Goal: Transaction & Acquisition: Purchase product/service

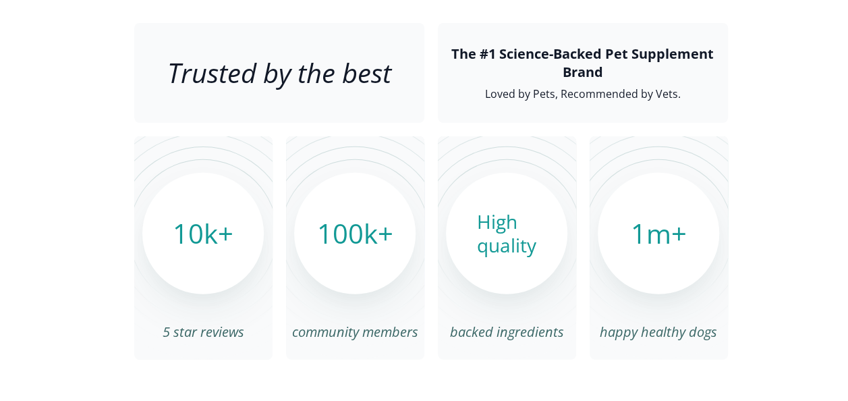
scroll to position [4586, 0]
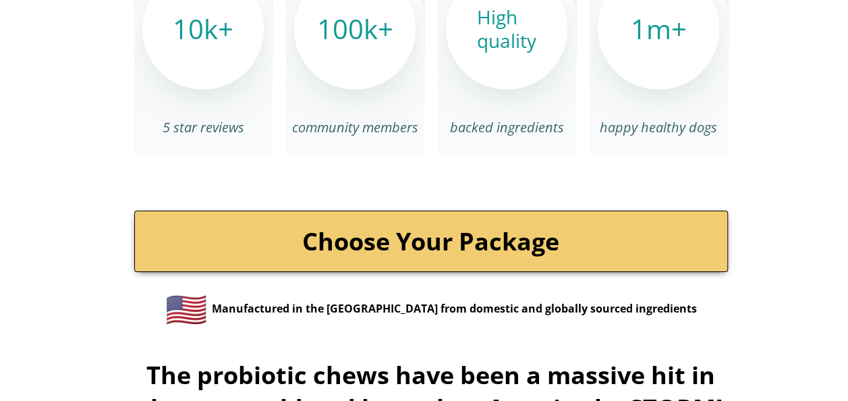
click at [418, 219] on link "Choose Your Package" at bounding box center [430, 240] width 593 height 61
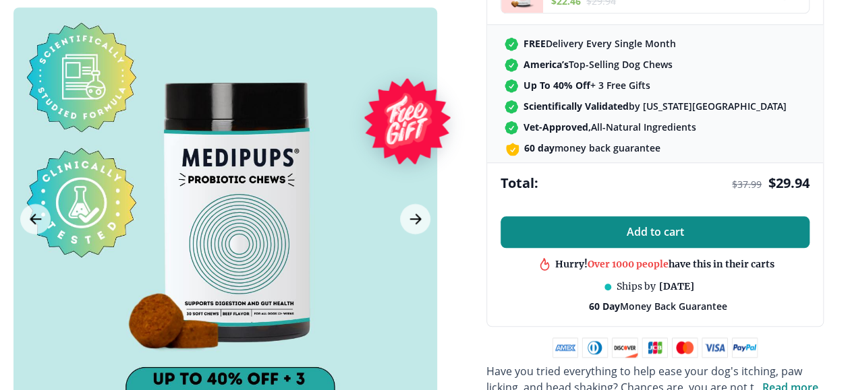
scroll to position [607, 0]
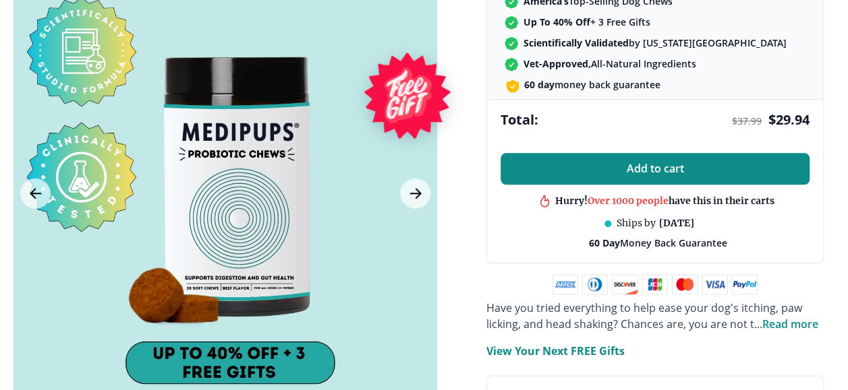
click at [648, 159] on button "Add to cart" at bounding box center [654, 169] width 309 height 32
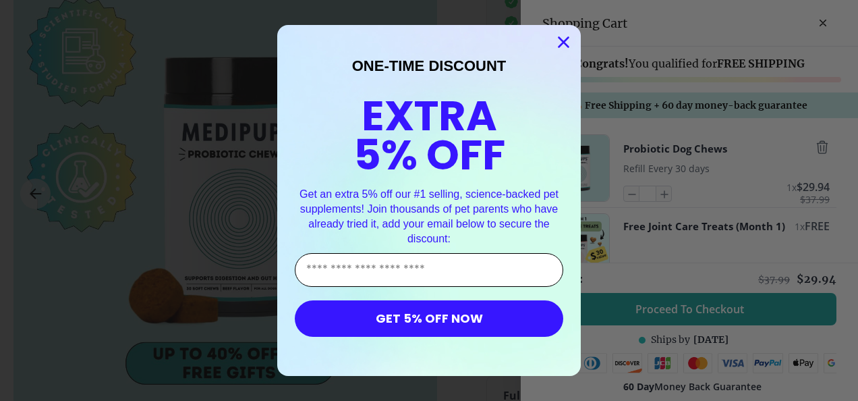
click at [441, 267] on input "Enter Your Email Address" at bounding box center [429, 270] width 268 height 34
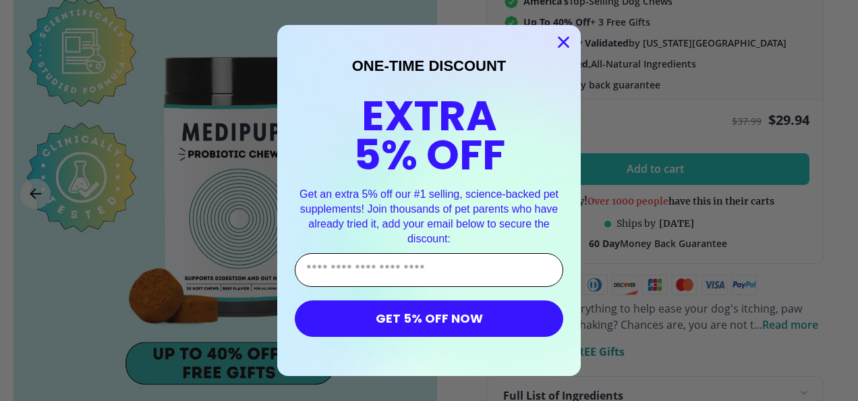
type input "**********"
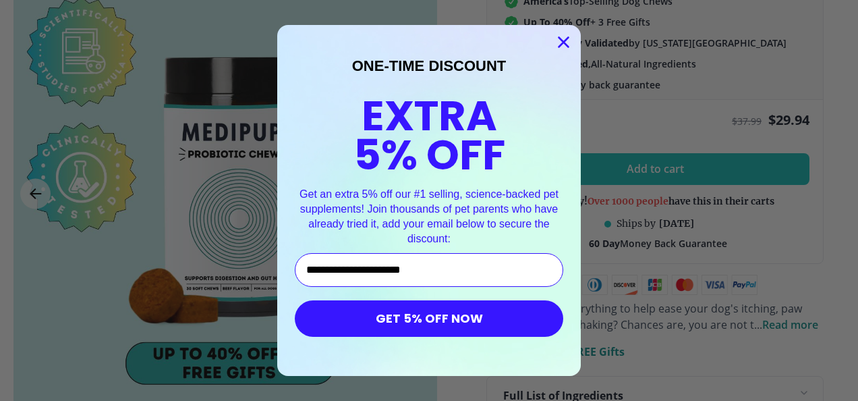
click at [424, 314] on button "GET 5% OFF NOW" at bounding box center [429, 318] width 268 height 36
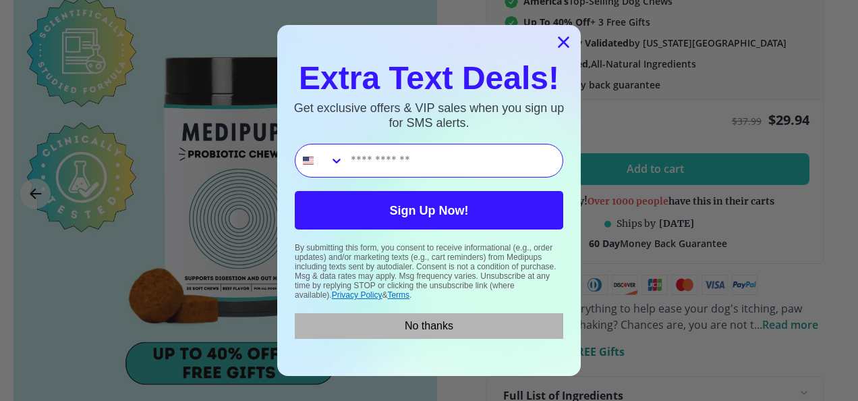
click at [422, 322] on button "No thanks" at bounding box center [429, 326] width 268 height 26
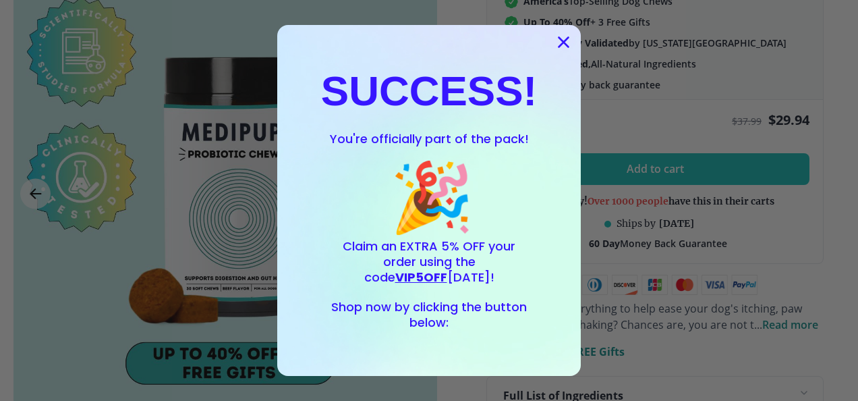
click at [558, 46] on circle "Close dialog" at bounding box center [563, 42] width 22 height 22
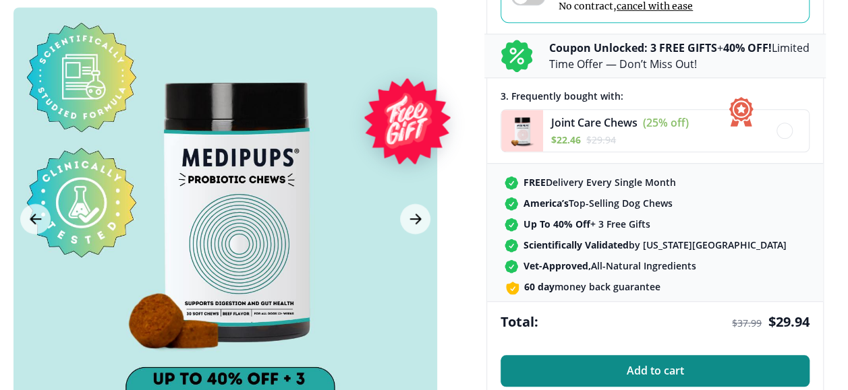
scroll to position [337, 0]
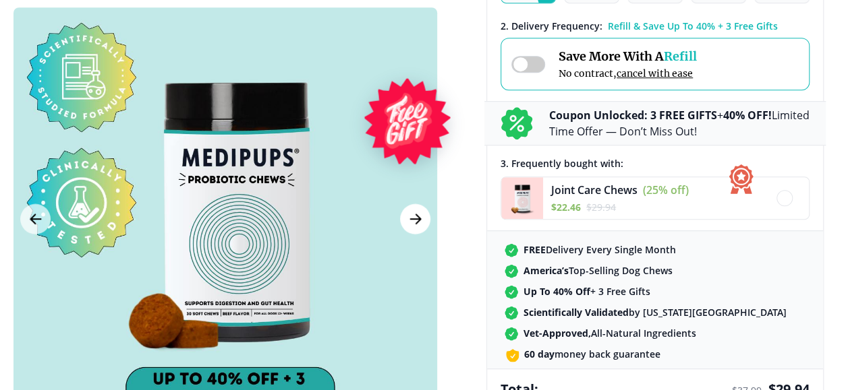
click at [421, 221] on icon "Next Image" at bounding box center [415, 219] width 16 height 17
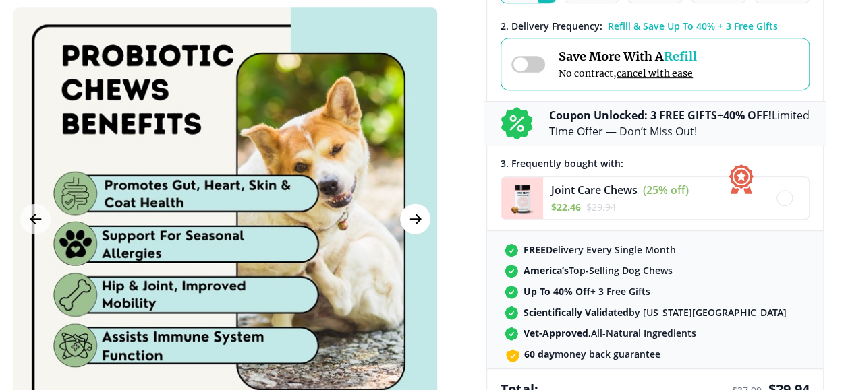
click at [421, 221] on icon "Next Image" at bounding box center [415, 219] width 16 height 17
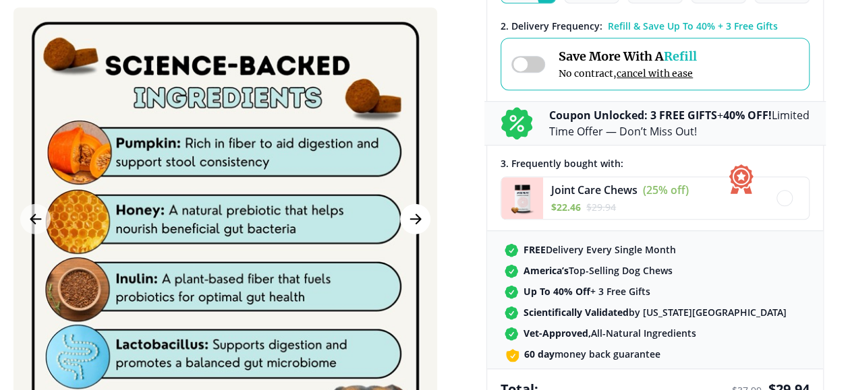
click at [421, 221] on icon "Next Image" at bounding box center [415, 219] width 16 height 17
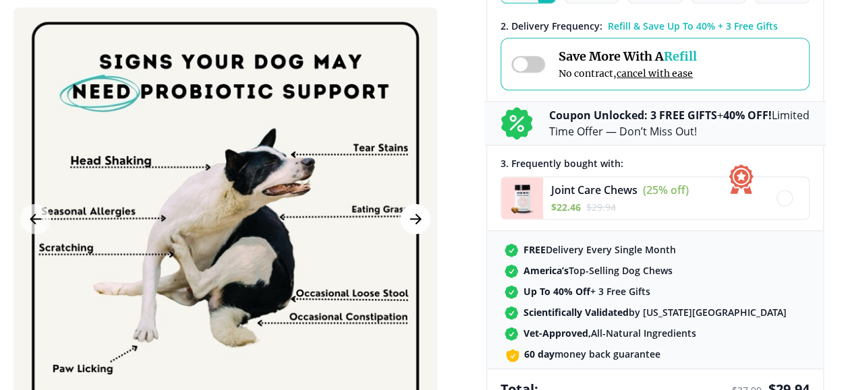
click at [421, 221] on icon "Next Image" at bounding box center [415, 219] width 16 height 17
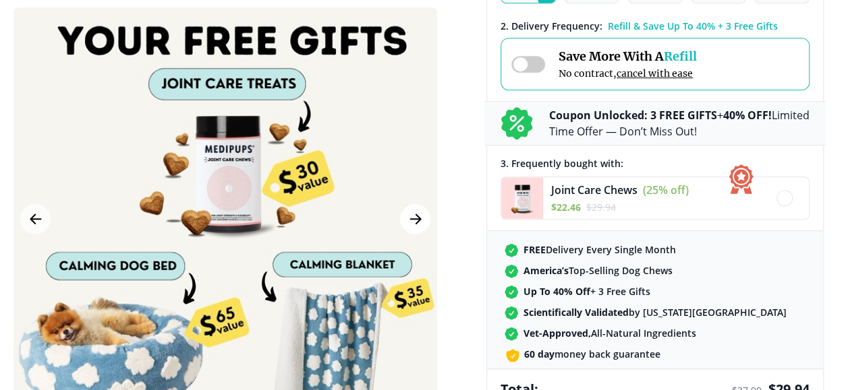
click at [421, 221] on icon "Next Image" at bounding box center [415, 219] width 16 height 17
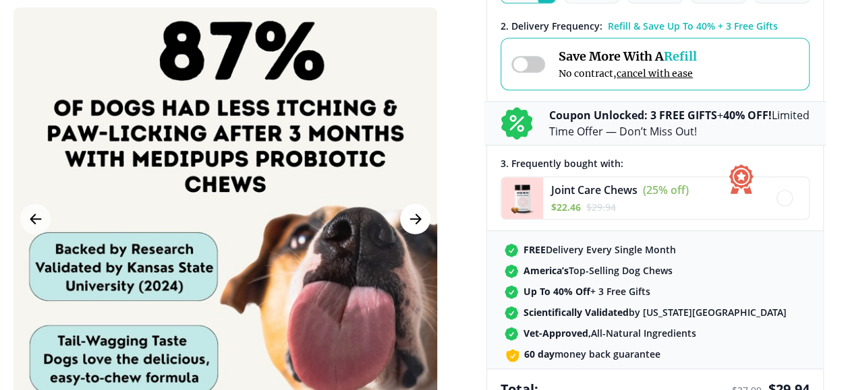
click at [421, 221] on icon "Next Image" at bounding box center [415, 219] width 16 height 17
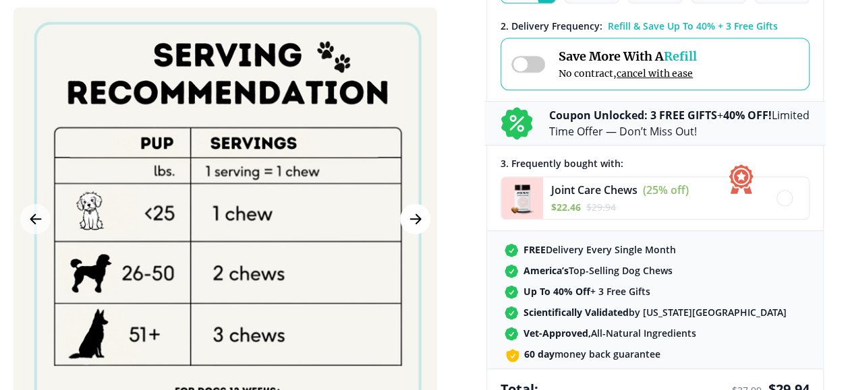
click at [421, 221] on icon "Next Image" at bounding box center [415, 219] width 16 height 17
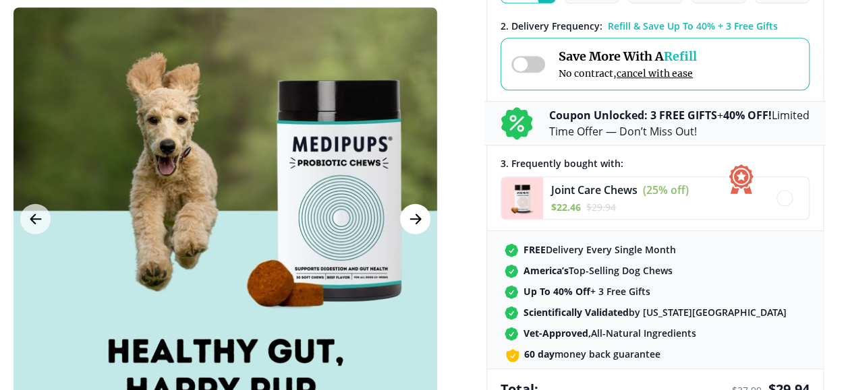
click at [421, 221] on icon "Next Image" at bounding box center [415, 219] width 16 height 17
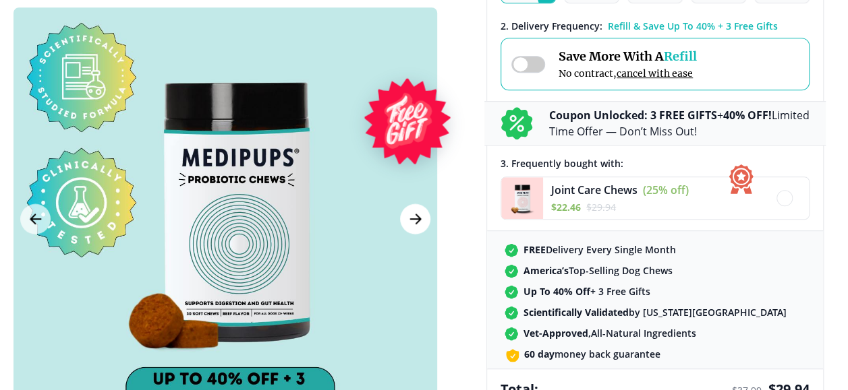
click at [421, 221] on icon "Next Image" at bounding box center [415, 219] width 16 height 17
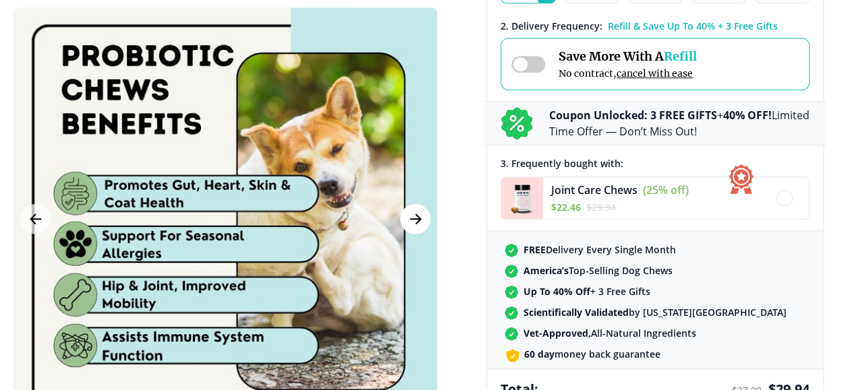
click at [421, 221] on icon "Next Image" at bounding box center [415, 219] width 16 height 17
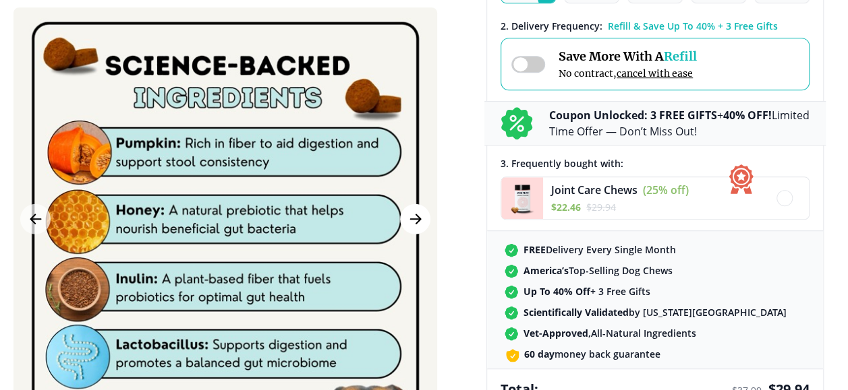
click at [421, 221] on icon "Next Image" at bounding box center [415, 219] width 16 height 17
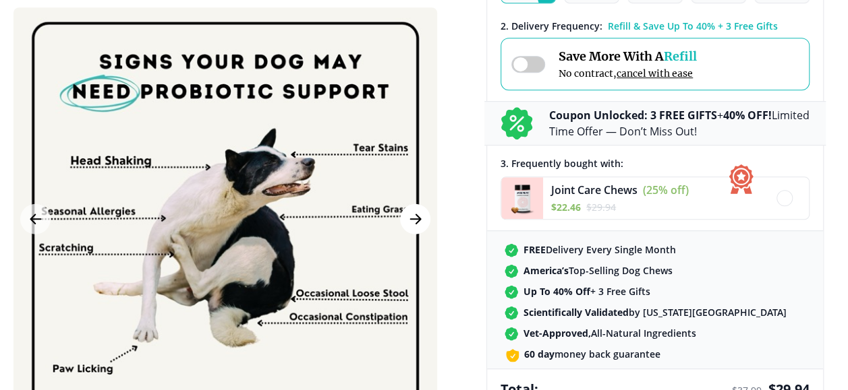
click at [421, 221] on icon "Next Image" at bounding box center [415, 219] width 16 height 17
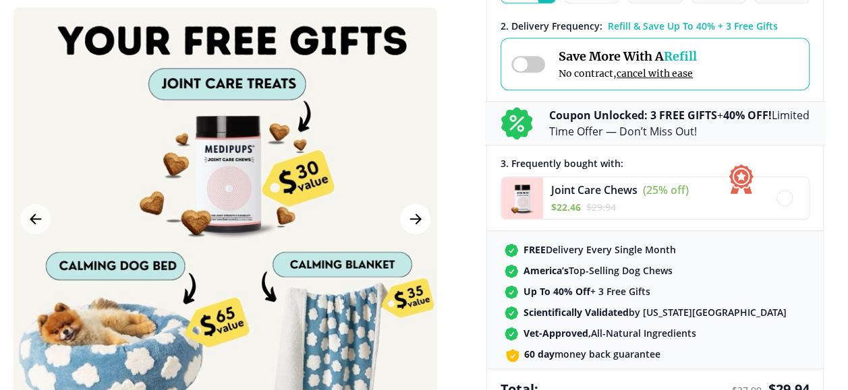
click at [421, 221] on icon "Next Image" at bounding box center [415, 219] width 16 height 17
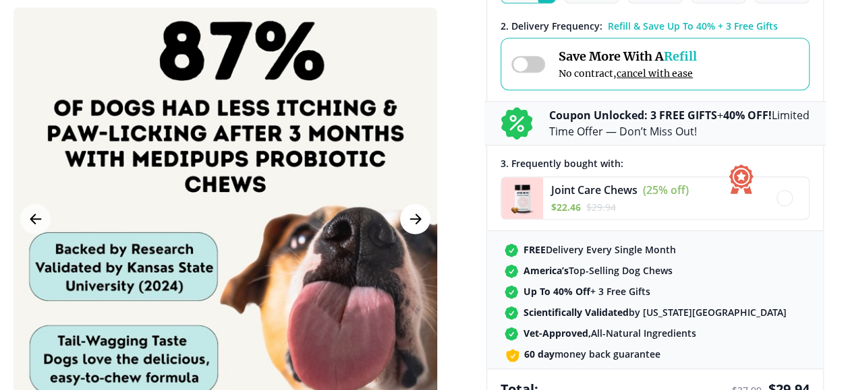
click at [421, 221] on icon "Next Image" at bounding box center [415, 219] width 16 height 17
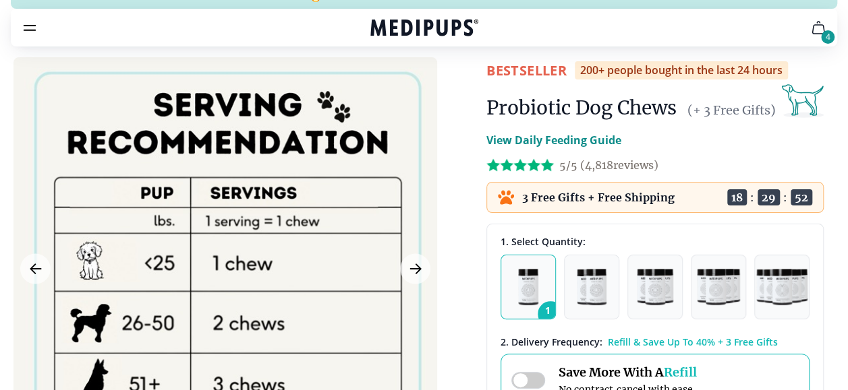
scroll to position [0, 0]
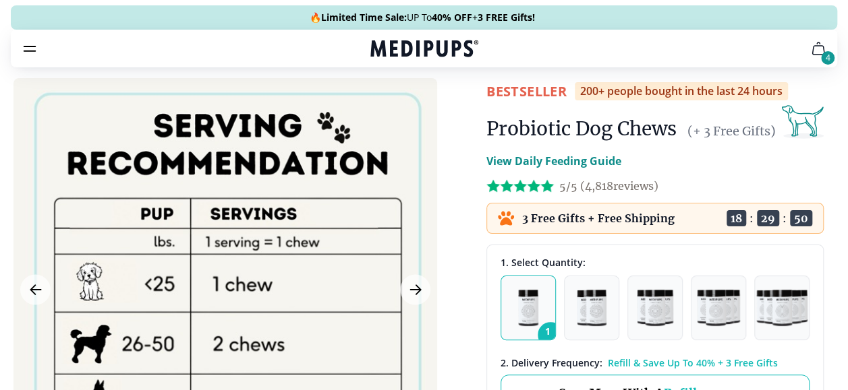
click at [529, 302] on img "button" at bounding box center [528, 308] width 21 height 36
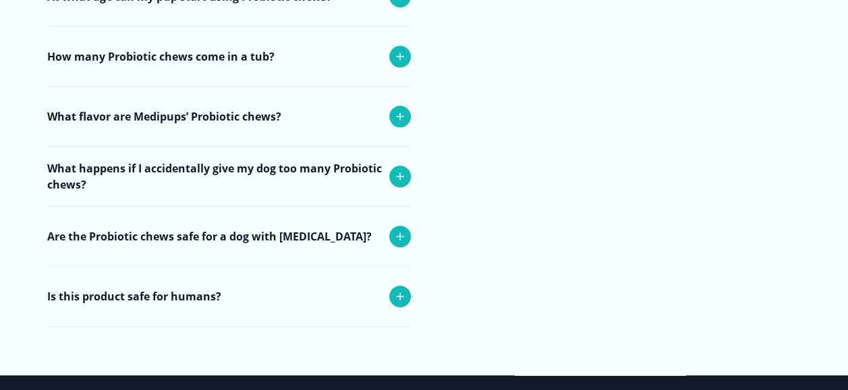
scroll to position [5208, 0]
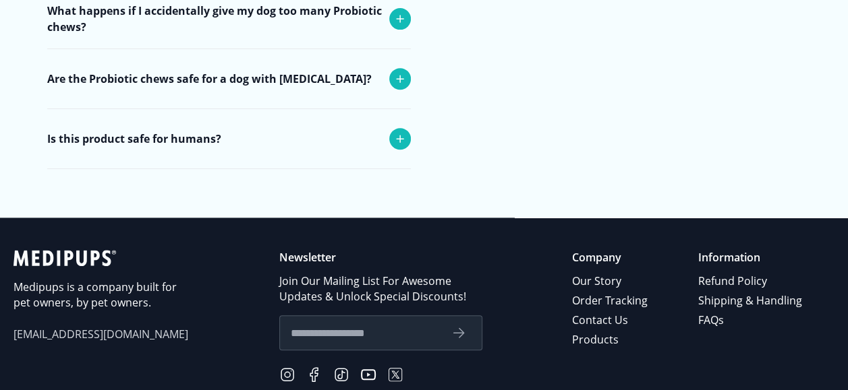
scroll to position [5410, 0]
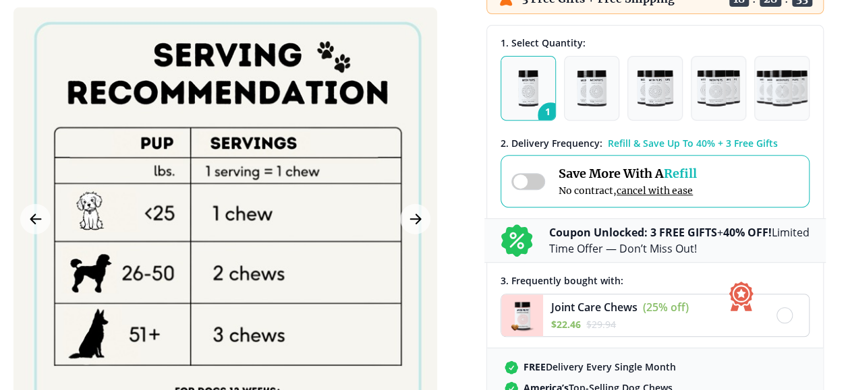
scroll to position [202, 0]
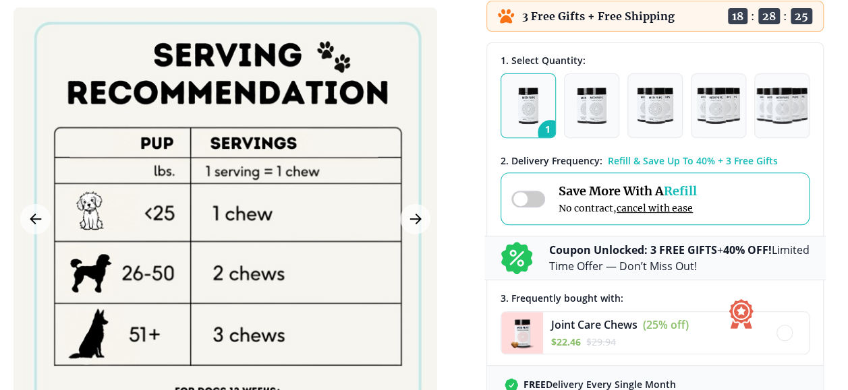
click at [538, 198] on span at bounding box center [528, 199] width 34 height 17
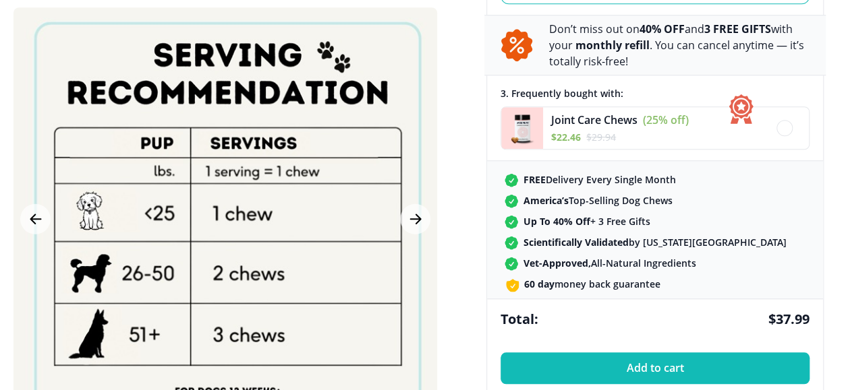
scroll to position [270, 0]
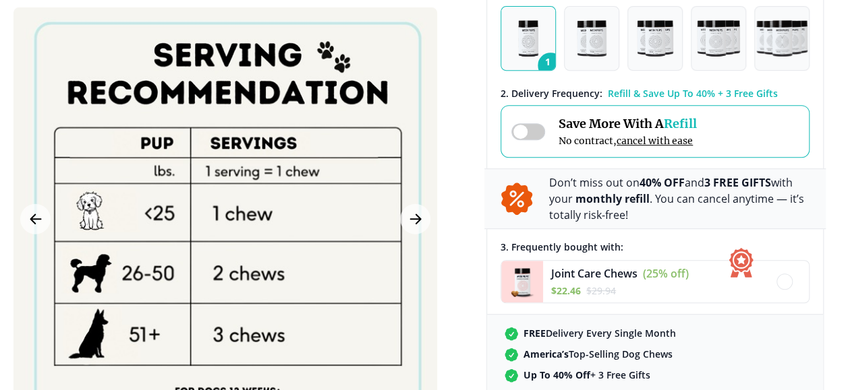
click at [523, 135] on span at bounding box center [528, 131] width 34 height 17
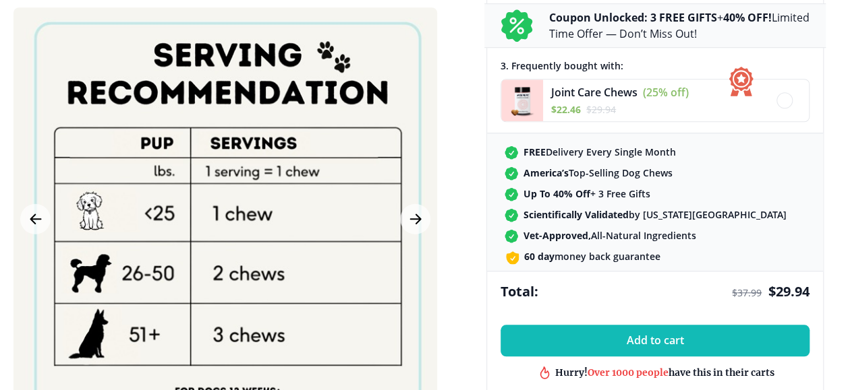
scroll to position [405, 0]
